Goal: Find specific page/section: Find specific page/section

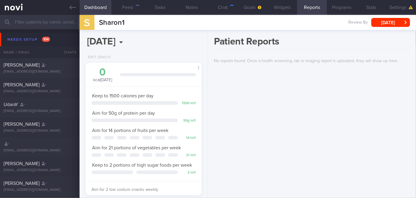
scroll to position [52, 104]
click at [63, 23] on input "text" at bounding box center [208, 22] width 416 height 14
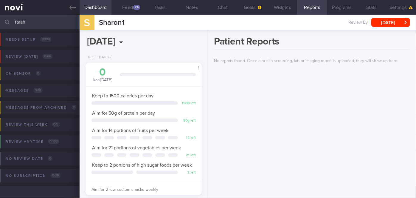
scroll to position [52, 104]
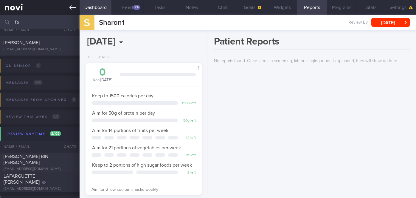
type input "f"
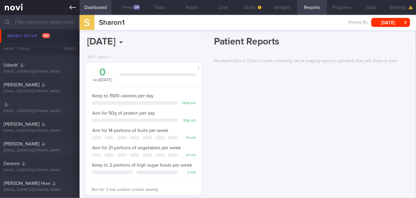
scroll to position [51, 0]
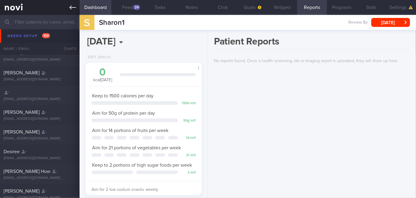
click at [76, 11] on link at bounding box center [40, 7] width 80 height 15
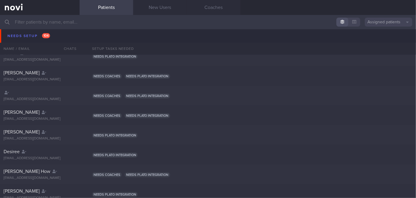
click at [389, 23] on button "Assigned patients" at bounding box center [389, 22] width 48 height 9
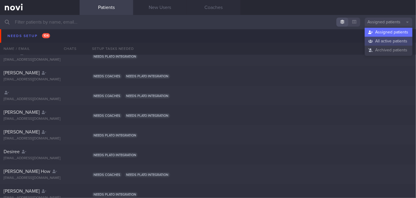
click at [387, 39] on button "All active patients" at bounding box center [389, 41] width 48 height 9
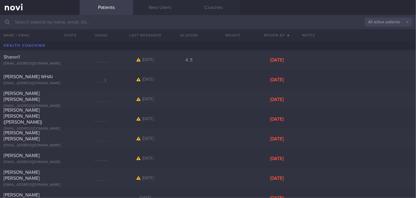
click at [400, 20] on button "All active patients" at bounding box center [389, 22] width 48 height 9
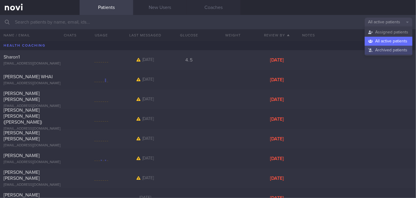
click at [391, 50] on button "Archived patients" at bounding box center [389, 50] width 48 height 9
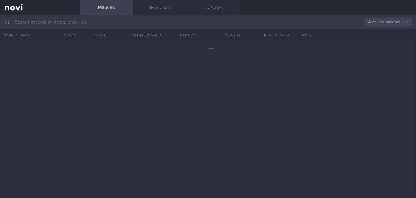
click at [108, 23] on input "text" at bounding box center [208, 22] width 416 height 14
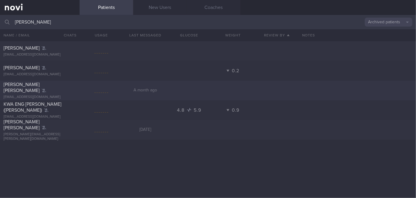
type input "[PERSON_NAME]"
click at [52, 90] on div "[PERSON_NAME] [PERSON_NAME]" at bounding box center [39, 87] width 71 height 12
select select "8"
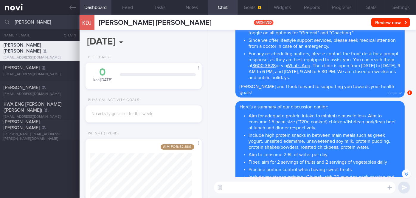
scroll to position [-1059, 0]
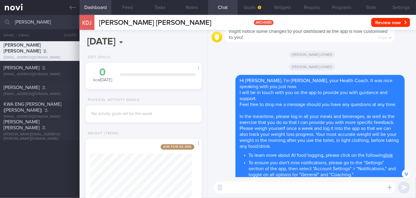
drag, startPoint x: 37, startPoint y: 18, endPoint x: 18, endPoint y: 19, distance: 18.8
click at [18, 19] on input "[PERSON_NAME]" at bounding box center [208, 22] width 416 height 14
type input "d"
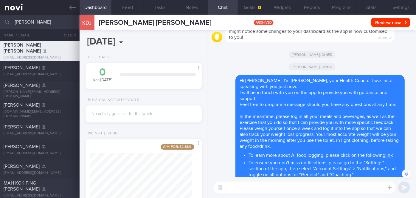
click at [35, 183] on span "MAH KOK PING [PERSON_NAME]" at bounding box center [22, 185] width 36 height 11
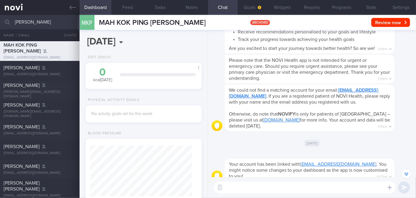
scroll to position [-1490, 0]
click at [44, 24] on input "[PERSON_NAME]" at bounding box center [208, 22] width 416 height 14
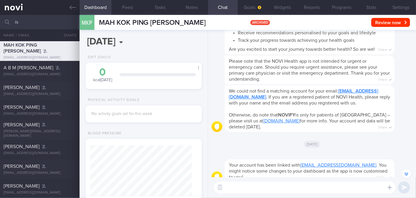
type input "i"
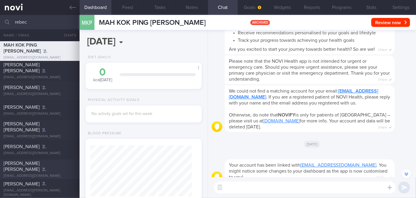
type input "rebec"
click at [55, 168] on div "[PERSON_NAME] [PERSON_NAME]" at bounding box center [39, 166] width 71 height 12
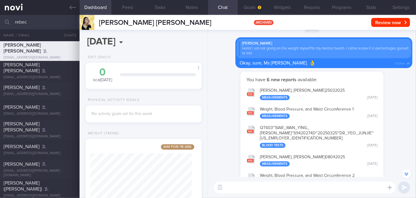
scroll to position [-1223, 0]
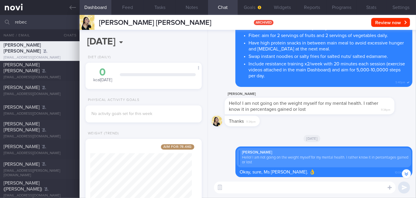
drag, startPoint x: 33, startPoint y: 21, endPoint x: 4, endPoint y: 21, distance: 29.8
click at [4, 21] on div "rebec Archived patients Assigned patients All active patients Archived patients" at bounding box center [208, 22] width 416 height 14
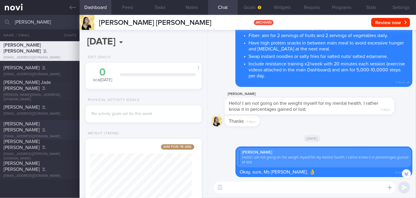
click at [59, 134] on div "[EMAIL_ADDRESS][DOMAIN_NAME]" at bounding box center [40, 136] width 72 height 4
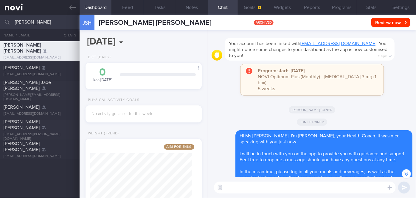
scroll to position [-1937, 0]
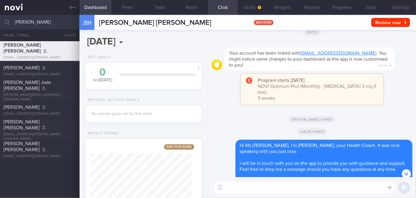
drag, startPoint x: 34, startPoint y: 21, endPoint x: 20, endPoint y: 21, distance: 13.7
click at [20, 21] on input "[PERSON_NAME]" at bounding box center [208, 22] width 416 height 14
type input "j"
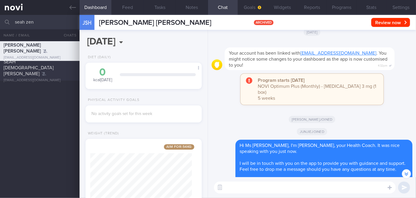
type input "seah zen"
click at [52, 71] on div "SEAH [DEMOGRAPHIC_DATA][PERSON_NAME] [EMAIL_ADDRESS][DOMAIN_NAME]" at bounding box center [40, 71] width 80 height 24
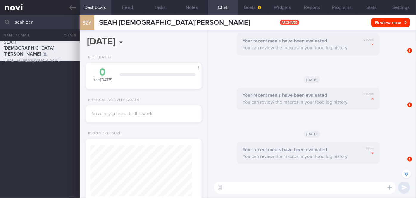
scroll to position [-1630, 0]
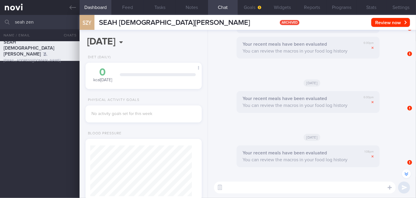
drag, startPoint x: 42, startPoint y: 22, endPoint x: 3, endPoint y: 21, distance: 39.3
click at [3, 21] on div "seah zen Archived patients Assigned patients All active patients Archived patie…" at bounding box center [208, 22] width 416 height 14
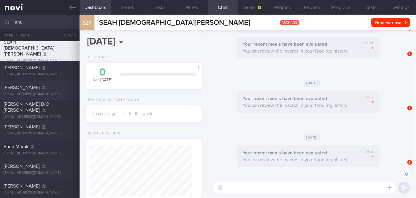
click at [66, 86] on div at bounding box center [69, 85] width 13 height 3
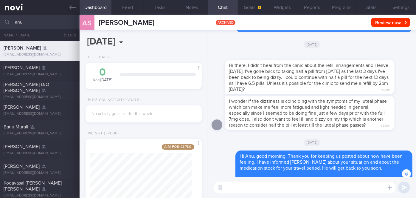
scroll to position [-433, 0]
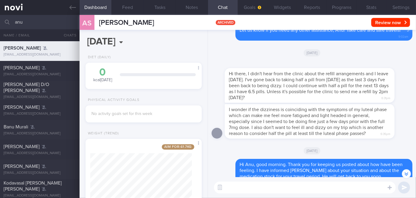
click at [46, 23] on input "anu" at bounding box center [208, 22] width 416 height 14
type input "a"
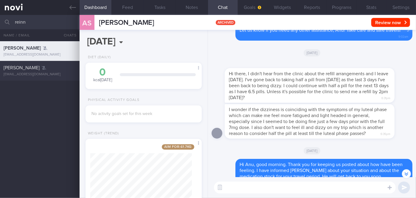
type input "reinn"
click at [60, 71] on div "[PERSON_NAME]" at bounding box center [39, 68] width 71 height 6
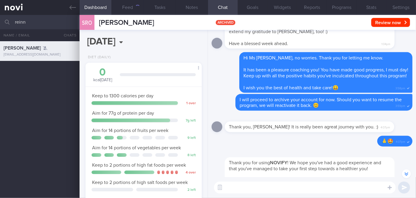
scroll to position [-108, 0]
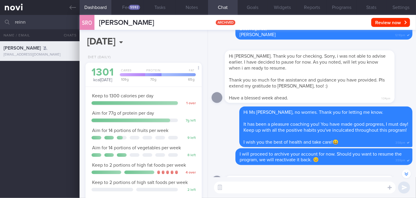
drag, startPoint x: 41, startPoint y: 22, endPoint x: 13, endPoint y: 22, distance: 28.0
click at [12, 22] on div "reinn Archived patients Assigned patients All active patients Archived patients" at bounding box center [208, 22] width 416 height 14
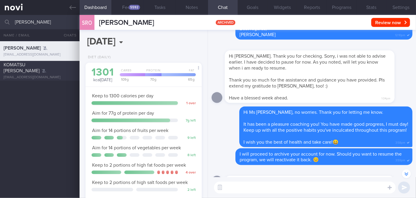
type input "[PERSON_NAME]"
click at [71, 69] on div "KOMATSU [PERSON_NAME]" at bounding box center [39, 68] width 71 height 12
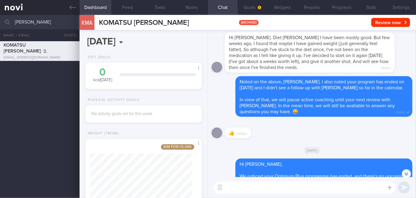
scroll to position [-217, 0]
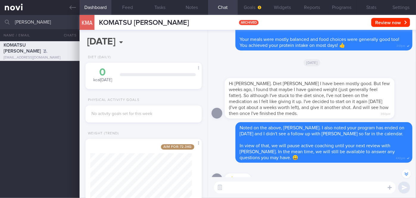
drag, startPoint x: 33, startPoint y: 25, endPoint x: 7, endPoint y: 24, distance: 25.9
click at [7, 24] on div "[PERSON_NAME] Archived patients Assigned patients All active patients Archived …" at bounding box center [208, 22] width 416 height 14
type input "[PERSON_NAME]"
click at [75, 70] on div "[PERSON_NAME] [EMAIL_ADDRESS][DOMAIN_NAME]" at bounding box center [40, 71] width 80 height 12
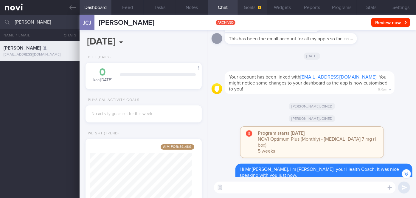
scroll to position [-909, 0]
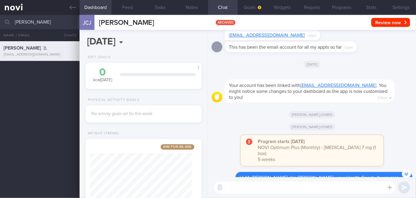
click at [1, 22] on div "[PERSON_NAME] Archived patients Assigned patients All active patients Archived …" at bounding box center [208, 22] width 416 height 14
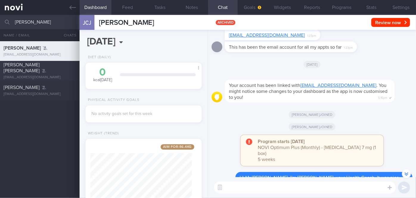
type input "[PERSON_NAME]"
click at [63, 65] on div at bounding box center [69, 63] width 13 height 3
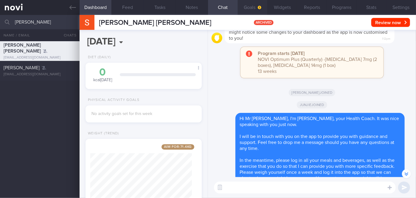
scroll to position [-1423, 0]
